Goal: Transaction & Acquisition: Purchase product/service

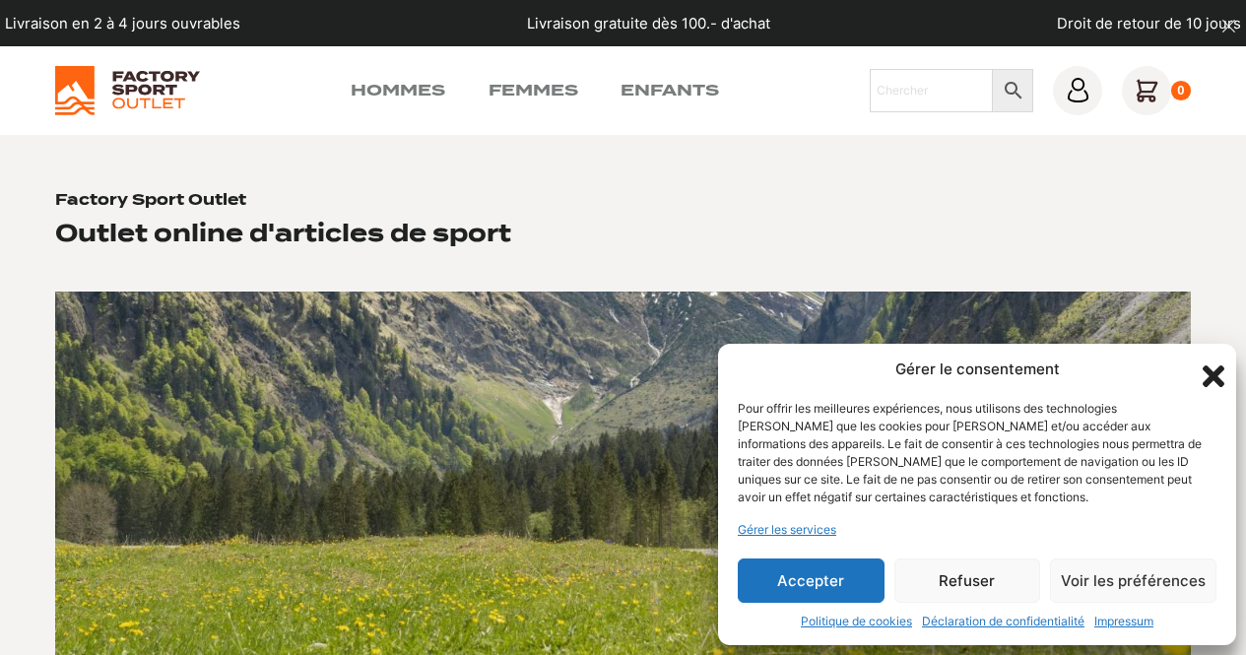
scroll to position [132, 0]
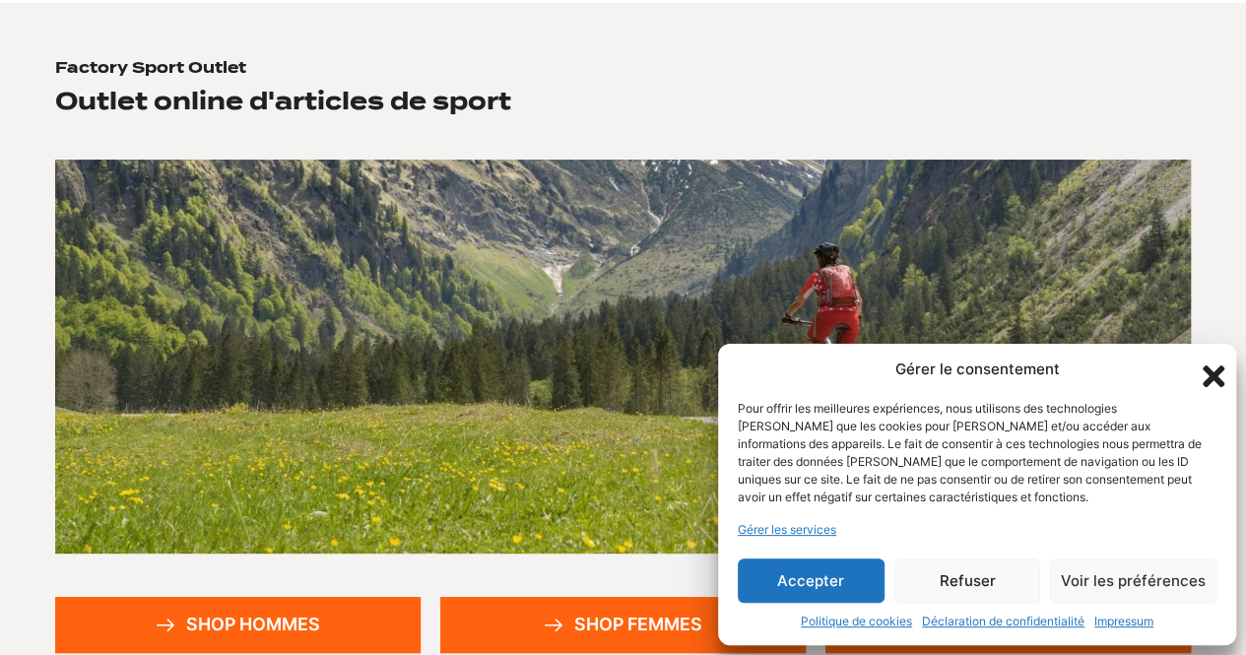
click at [861, 596] on button "Accepter" at bounding box center [811, 581] width 147 height 44
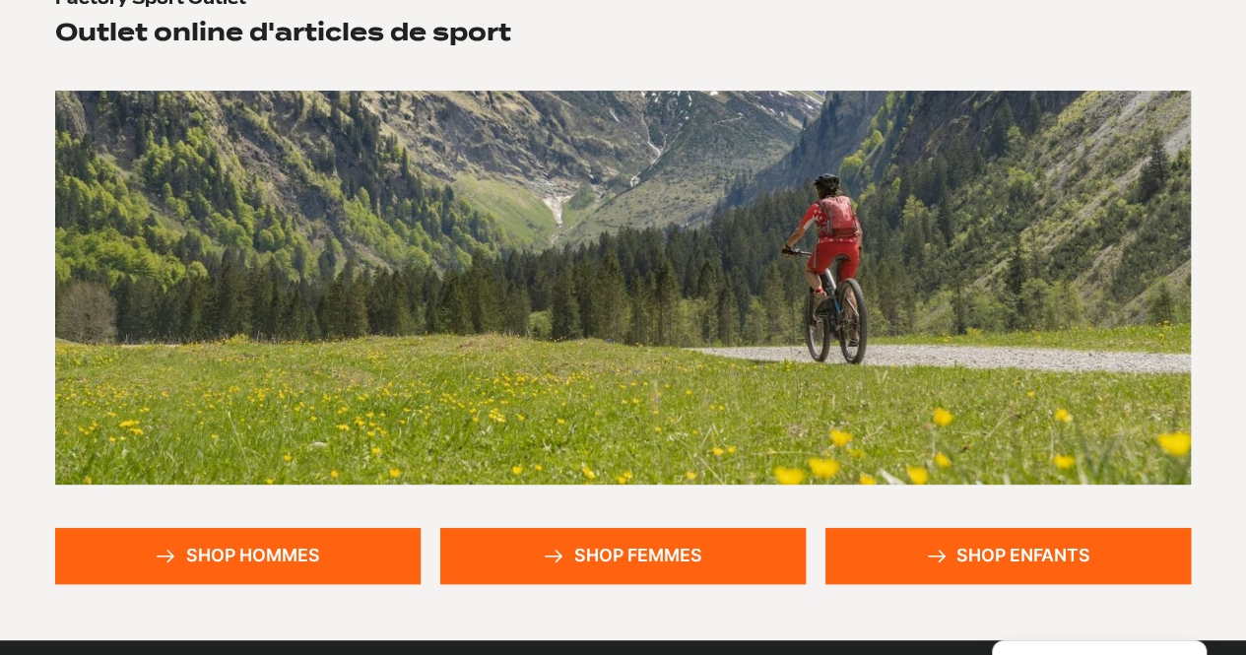
scroll to position [211, 0]
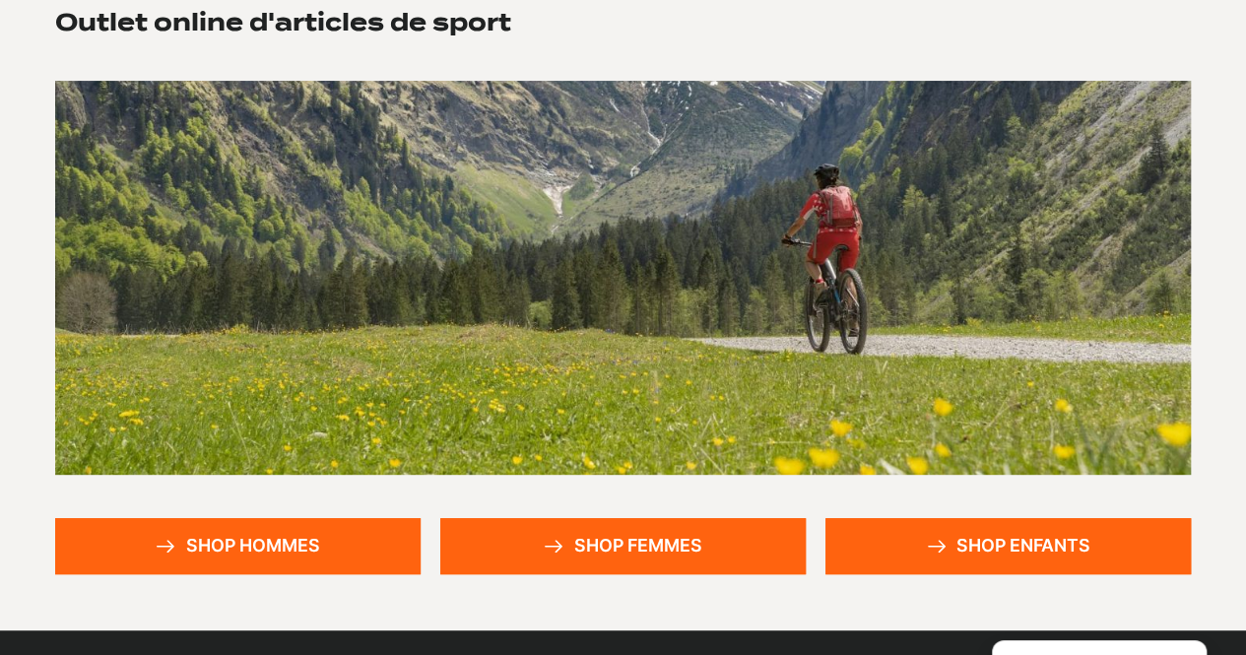
click at [278, 528] on link "Shop hommes" at bounding box center [237, 546] width 365 height 56
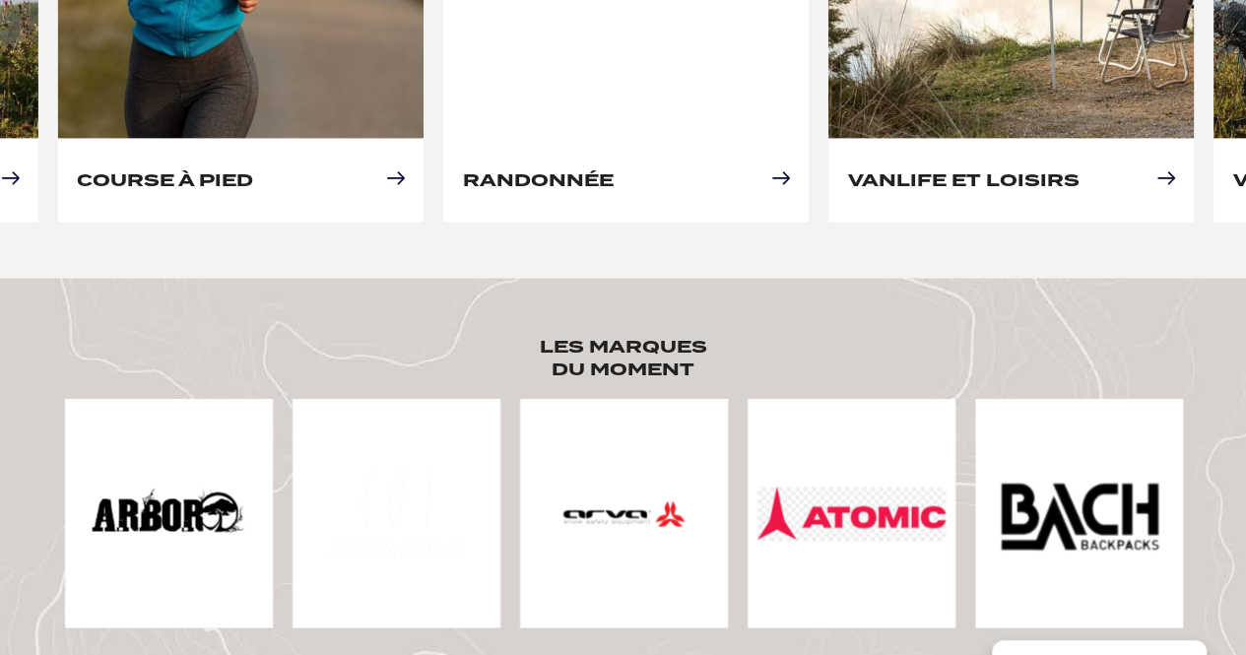
scroll to position [1270, 0]
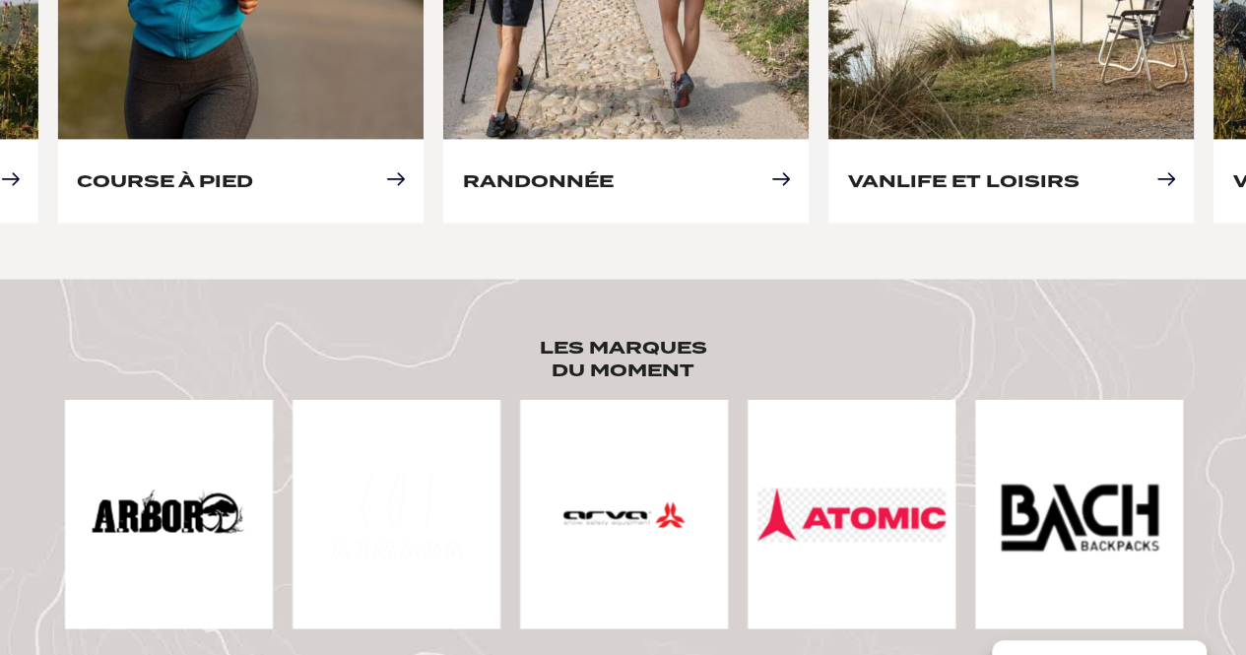
click at [774, 488] on img at bounding box center [852, 515] width 188 height 54
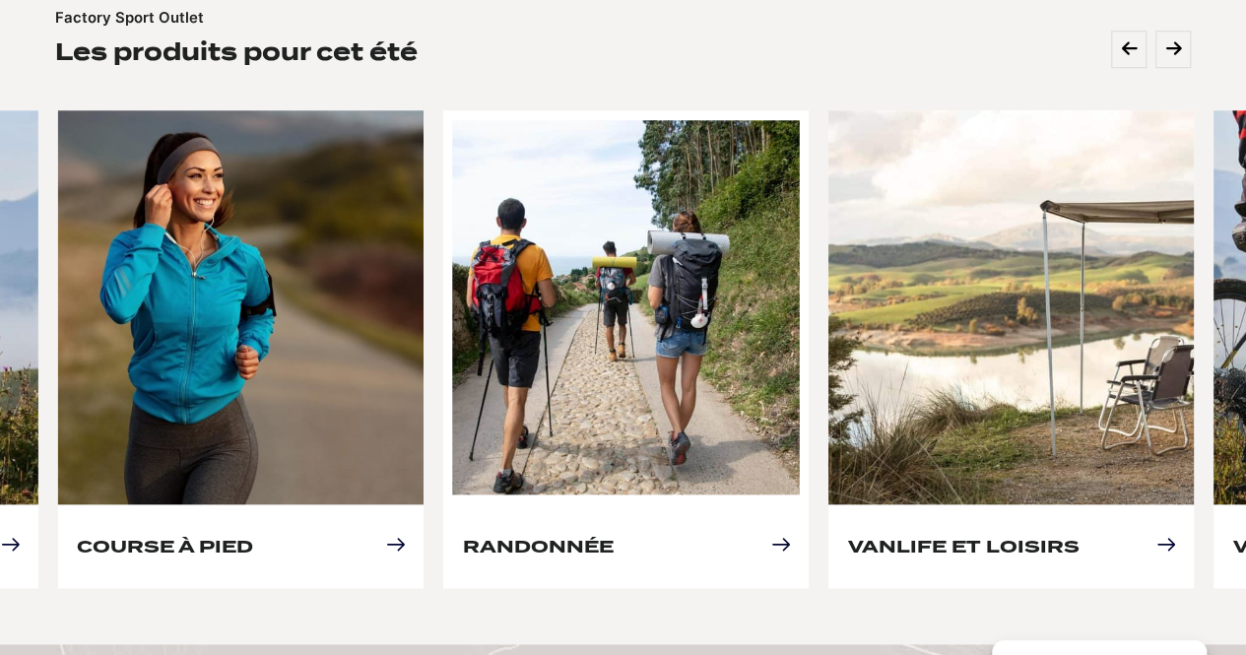
scroll to position [903, 0]
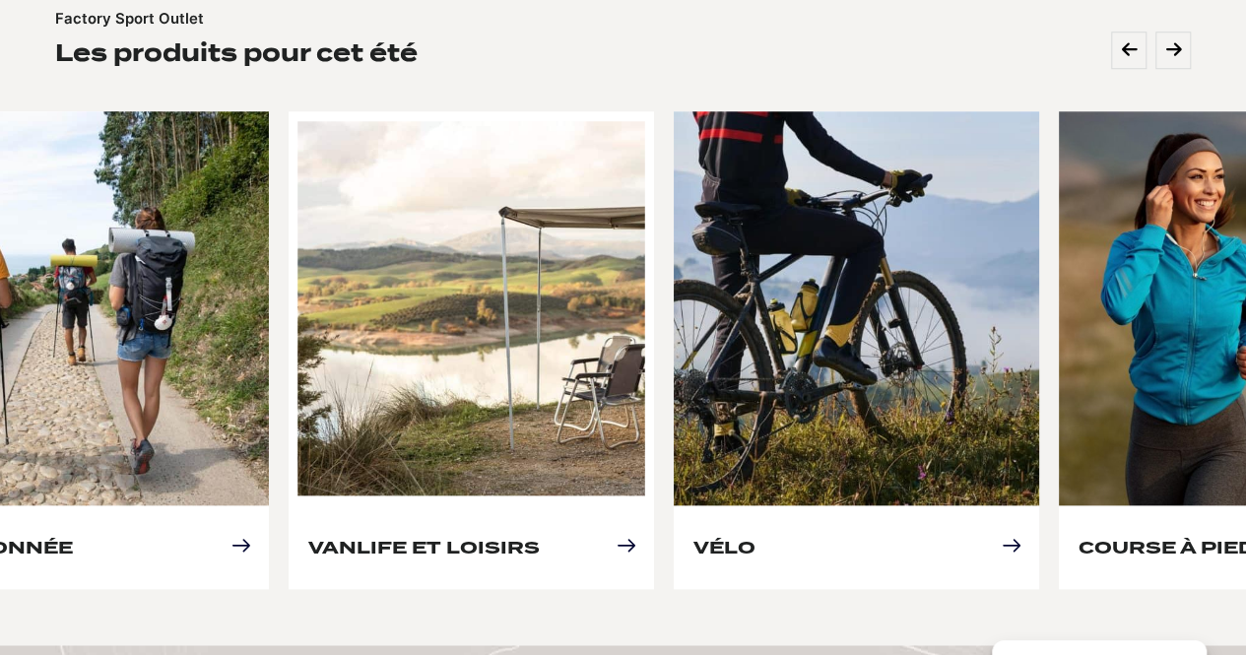
drag, startPoint x: 1009, startPoint y: 351, endPoint x: 357, endPoint y: 387, distance: 653.2
click at [357, 537] on link "Vanlife et loisirs" at bounding box center [423, 547] width 232 height 21
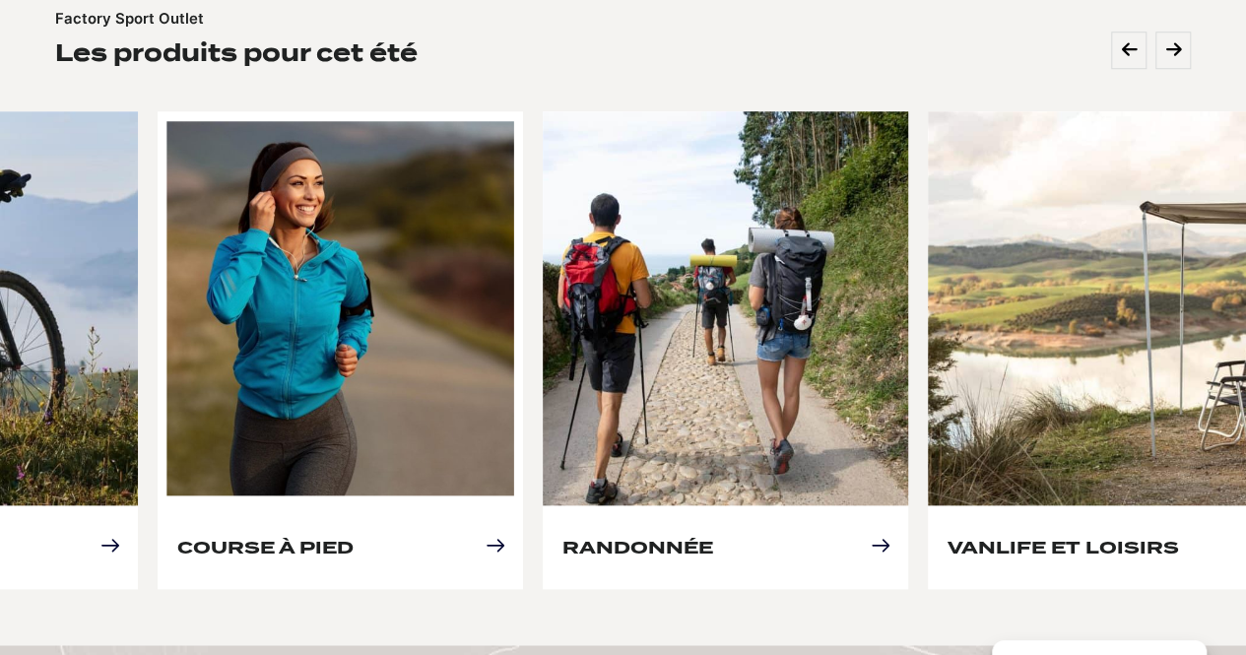
drag, startPoint x: 832, startPoint y: 431, endPoint x: 163, endPoint y: 435, distance: 669.9
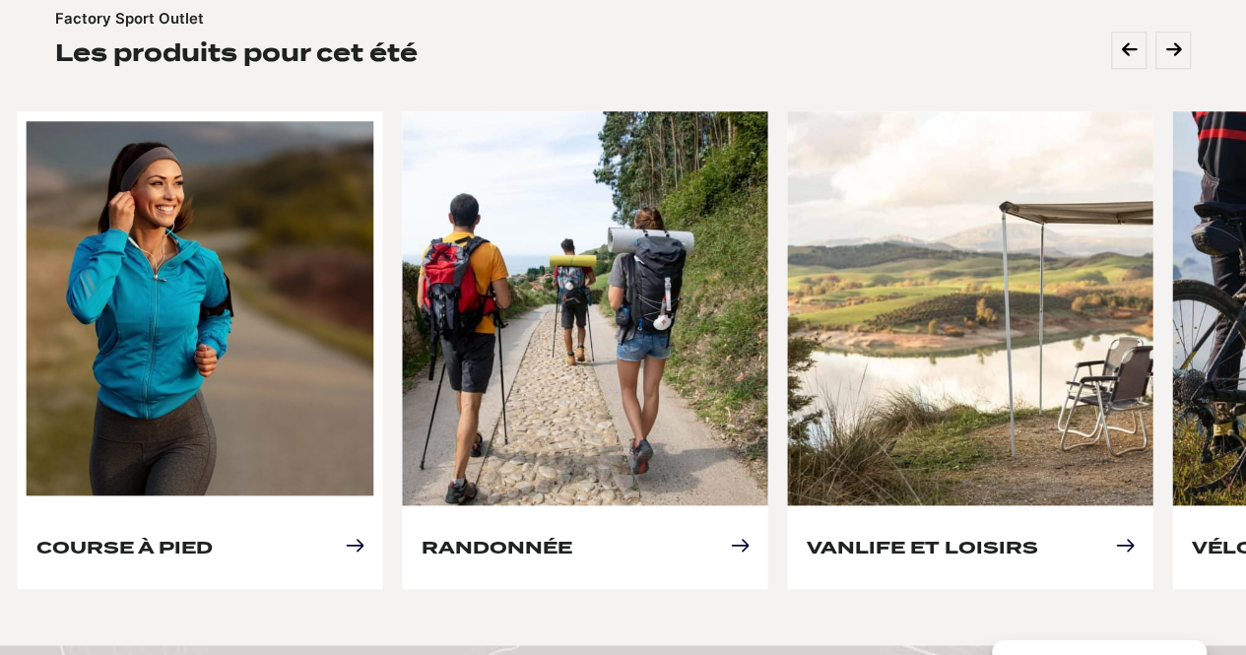
drag, startPoint x: 703, startPoint y: 389, endPoint x: 276, endPoint y: 399, distance: 427.7
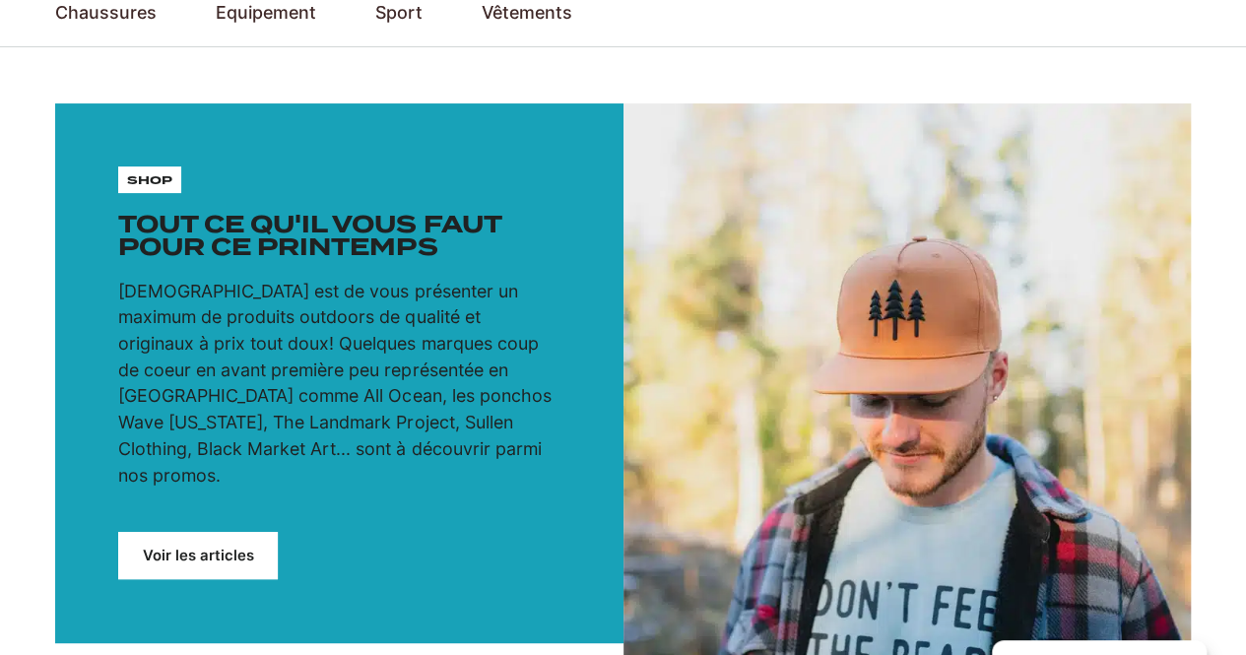
scroll to position [0, 0]
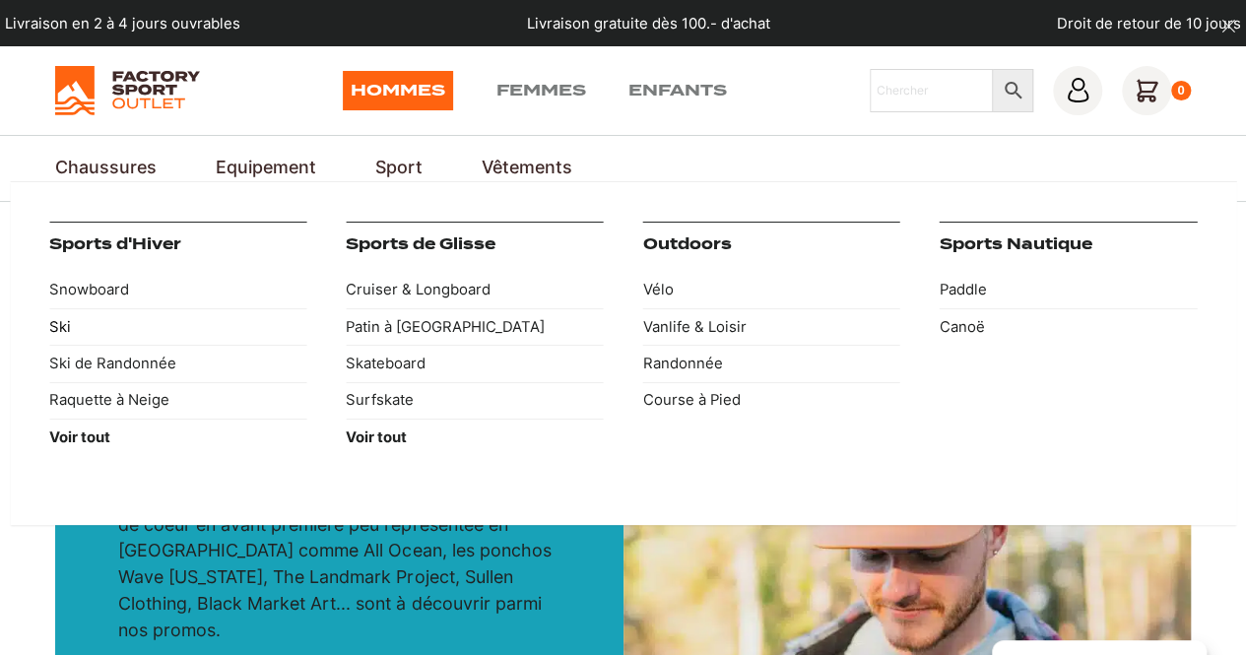
click at [77, 327] on link "Ski" at bounding box center [177, 326] width 257 height 36
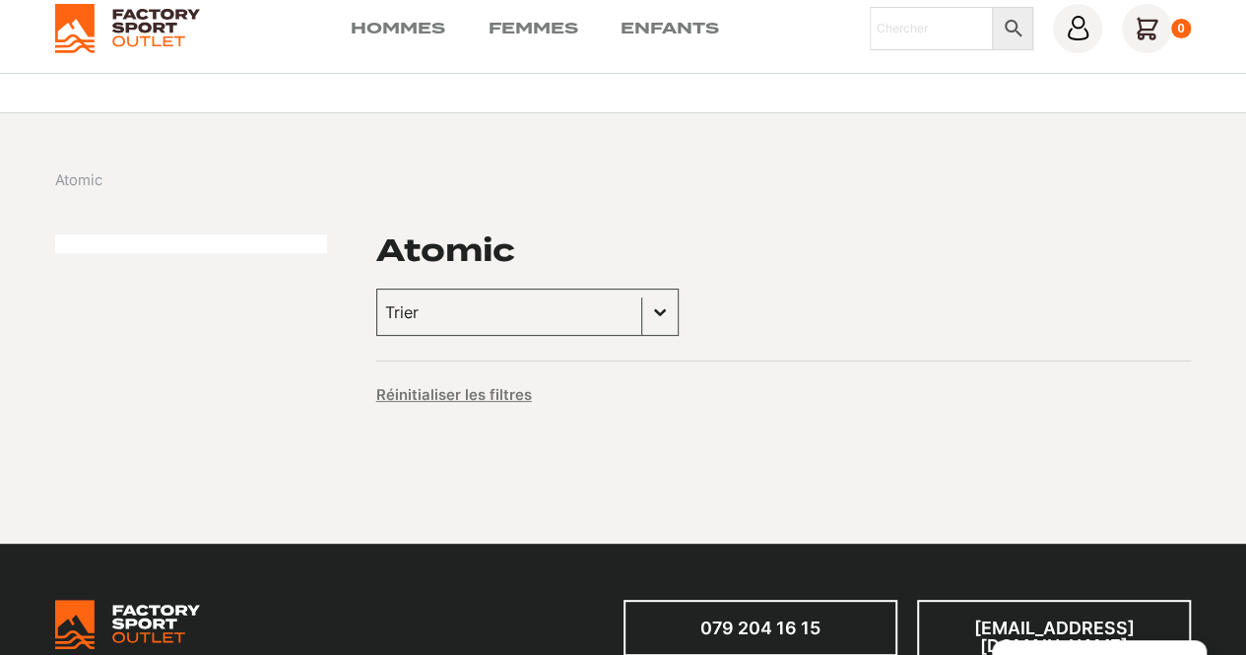
scroll to position [63, 0]
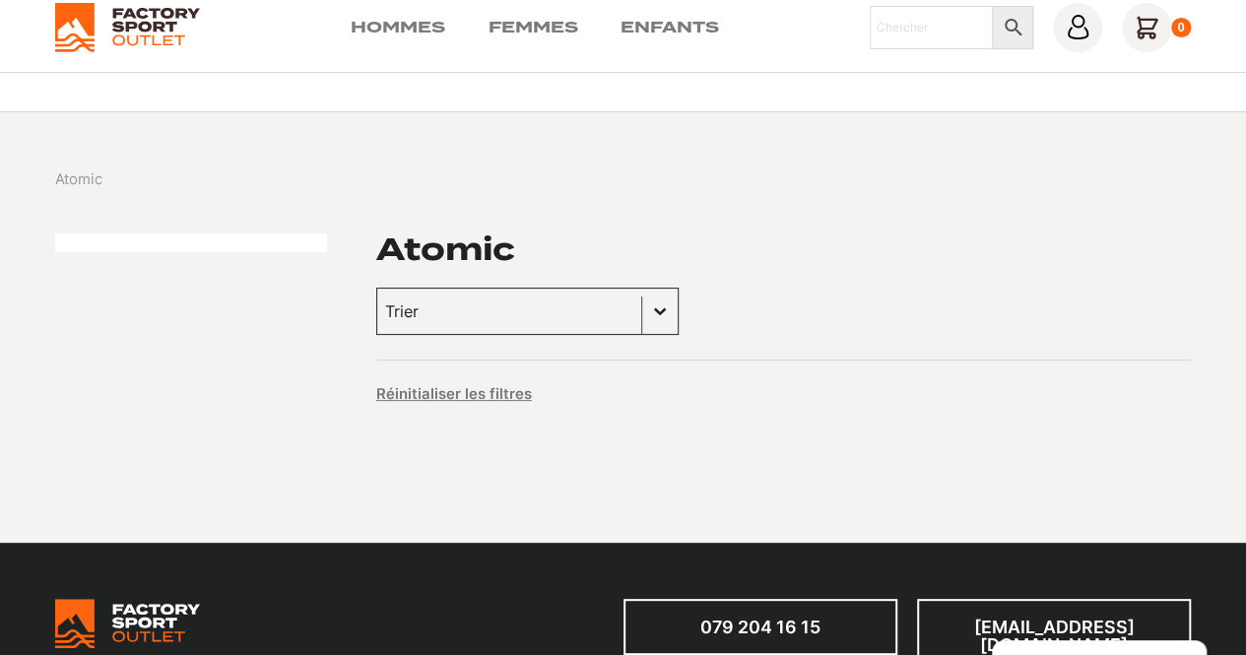
click at [571, 318] on input "Trier le contenu" at bounding box center [509, 311] width 248 height 26
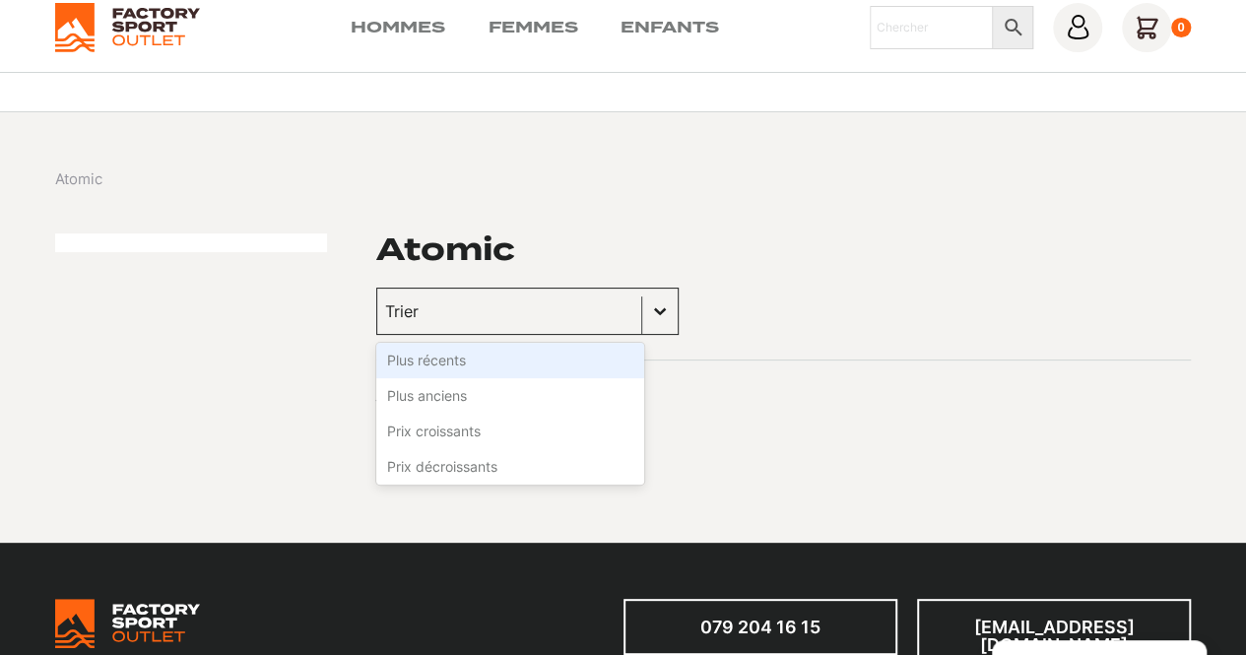
click at [571, 318] on input "Trier le contenu" at bounding box center [509, 311] width 248 height 26
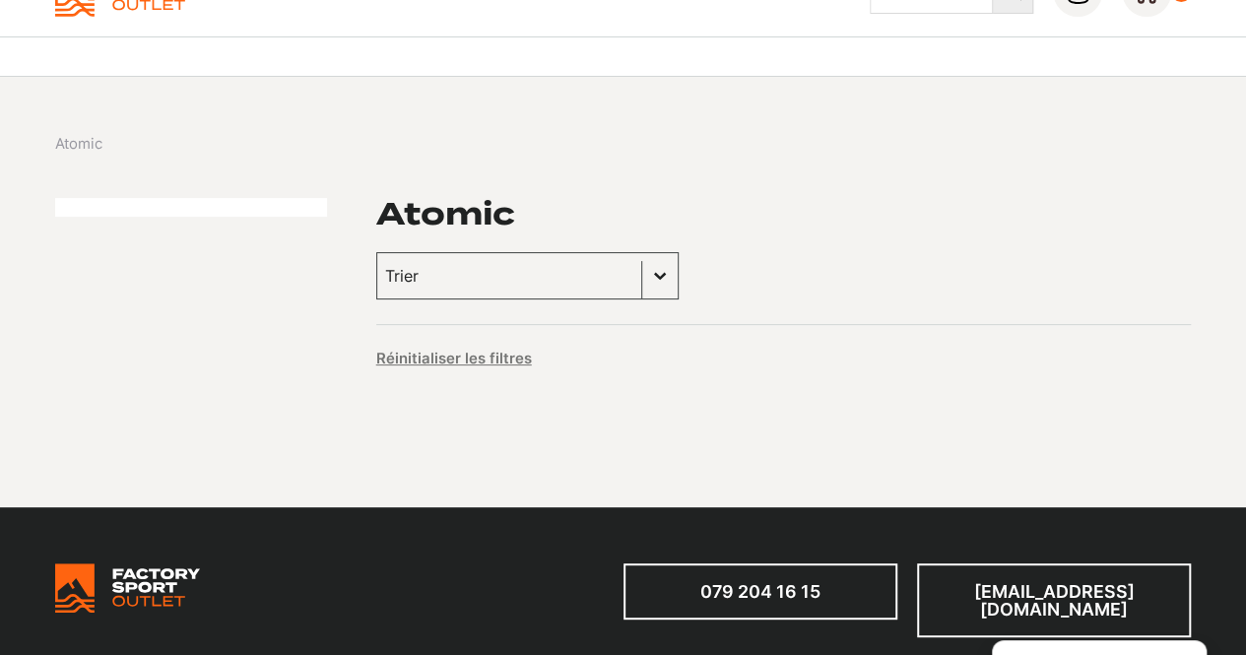
scroll to position [0, 0]
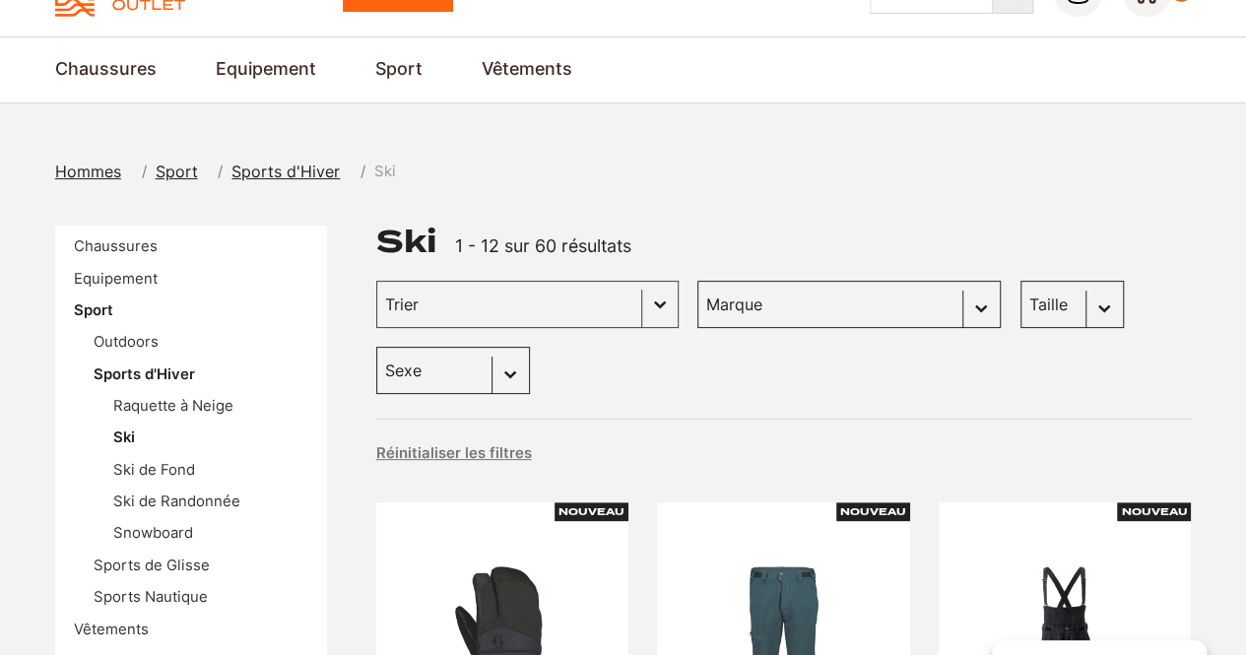
scroll to position [197, 0]
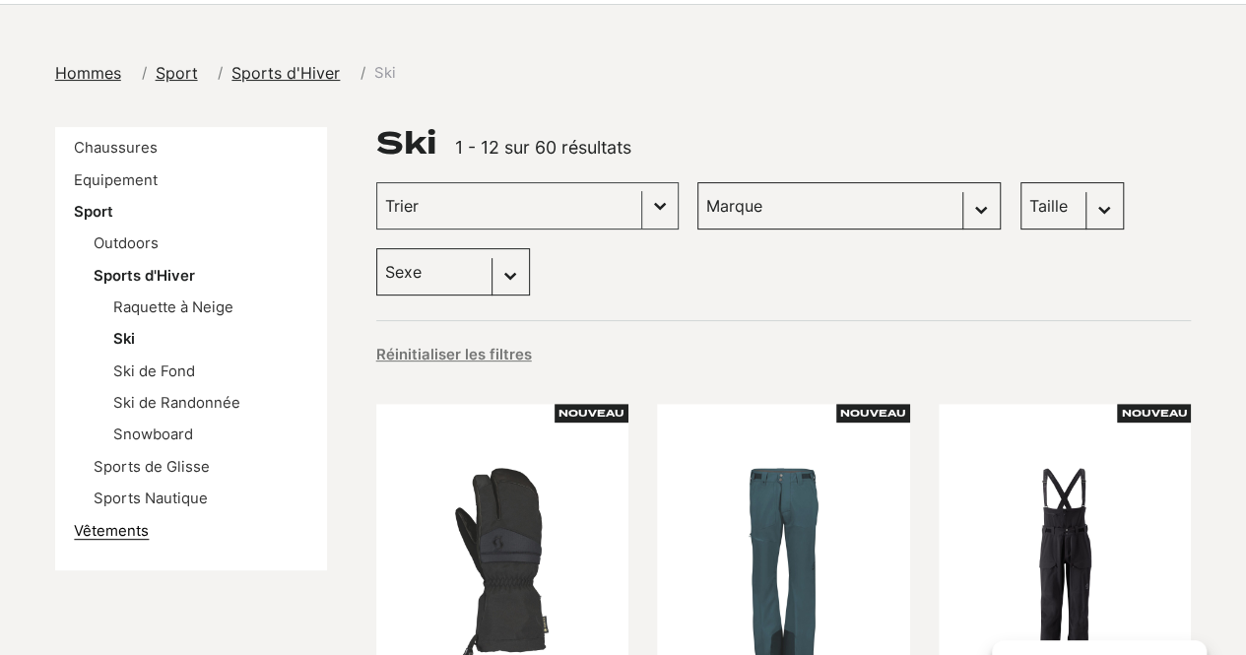
click at [128, 534] on link "Vêtements" at bounding box center [111, 531] width 75 height 18
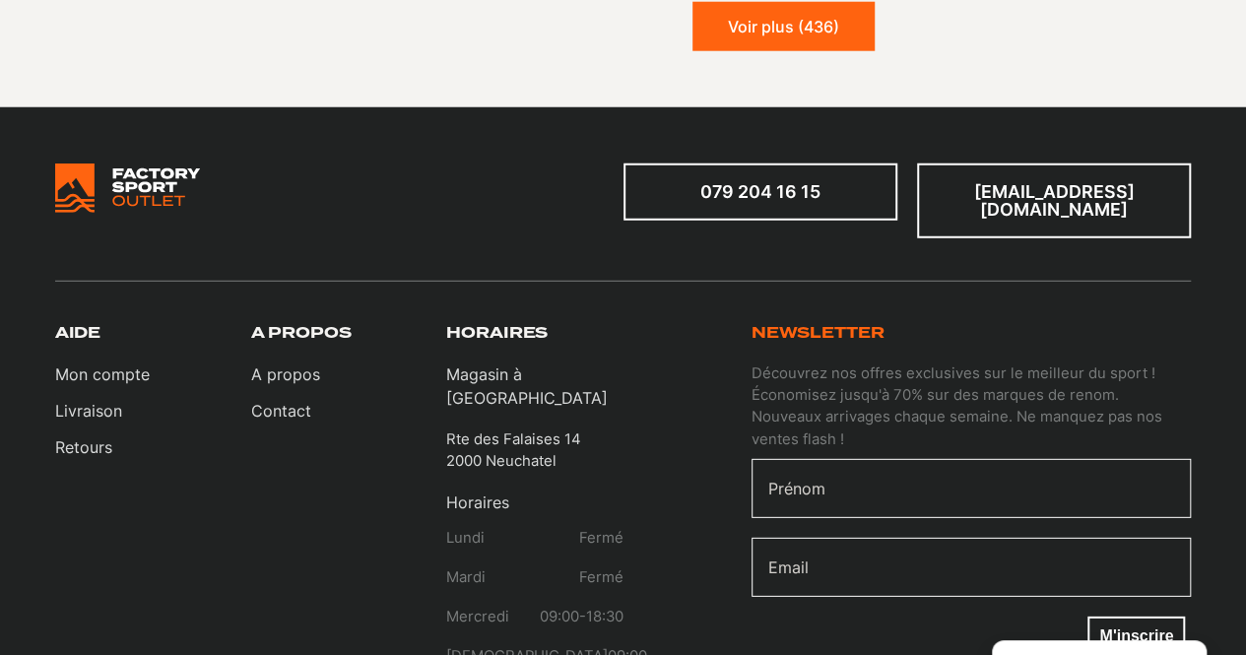
scroll to position [2660, 0]
